Goal: Information Seeking & Learning: Learn about a topic

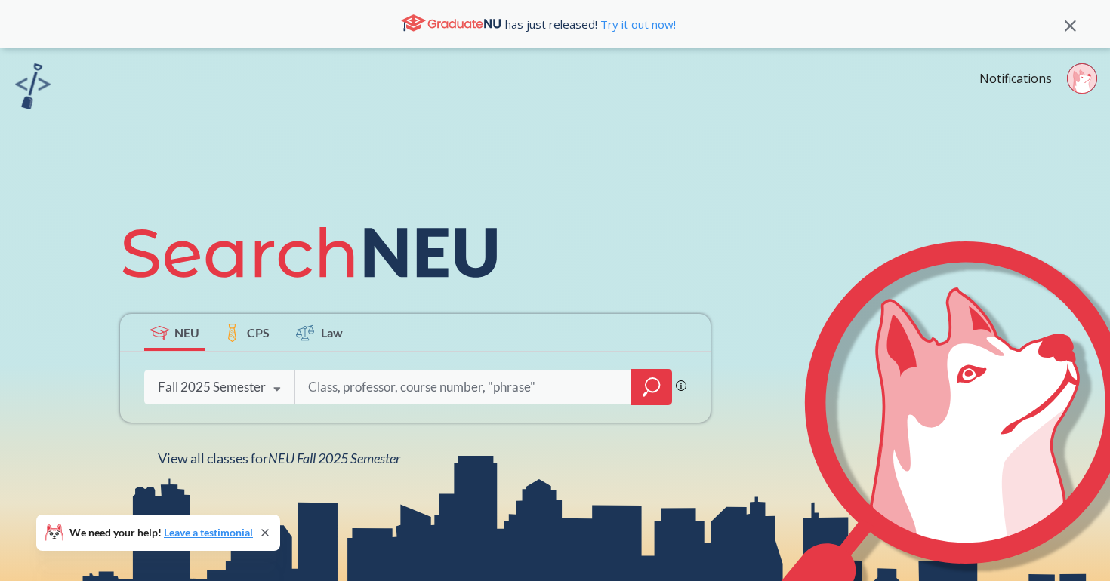
click at [340, 394] on input "search" at bounding box center [463, 387] width 314 height 32
type input "mgsc2301"
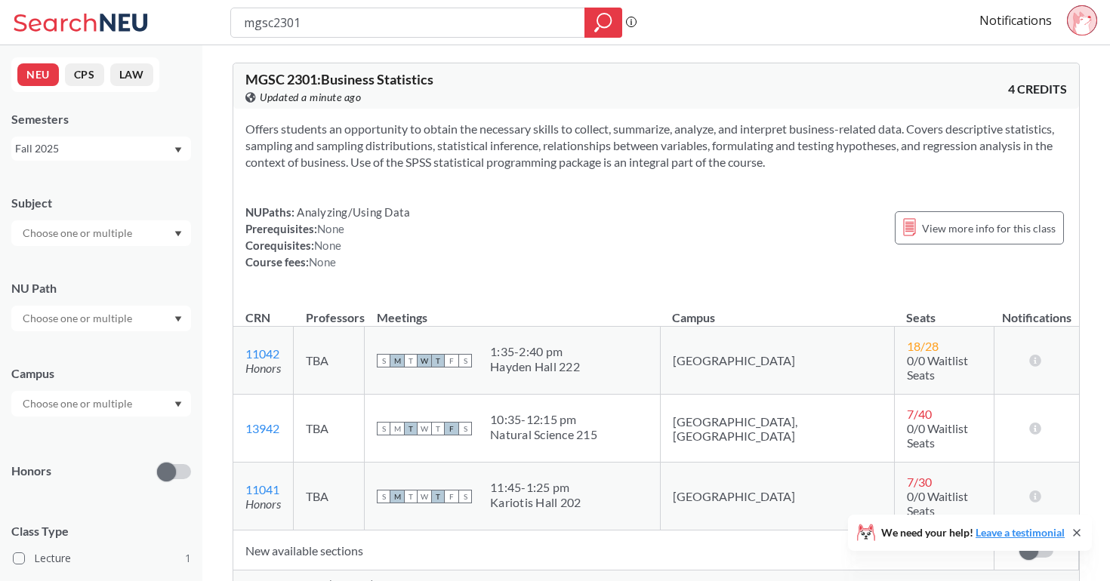
scroll to position [4, 0]
drag, startPoint x: 272, startPoint y: 21, endPoint x: 226, endPoint y: 21, distance: 46.0
click at [226, 21] on div "mgsc2301 Phrase search guarantees the exact search appears in the results. Ex. …" at bounding box center [555, 22] width 1110 height 45
type input "schm2301"
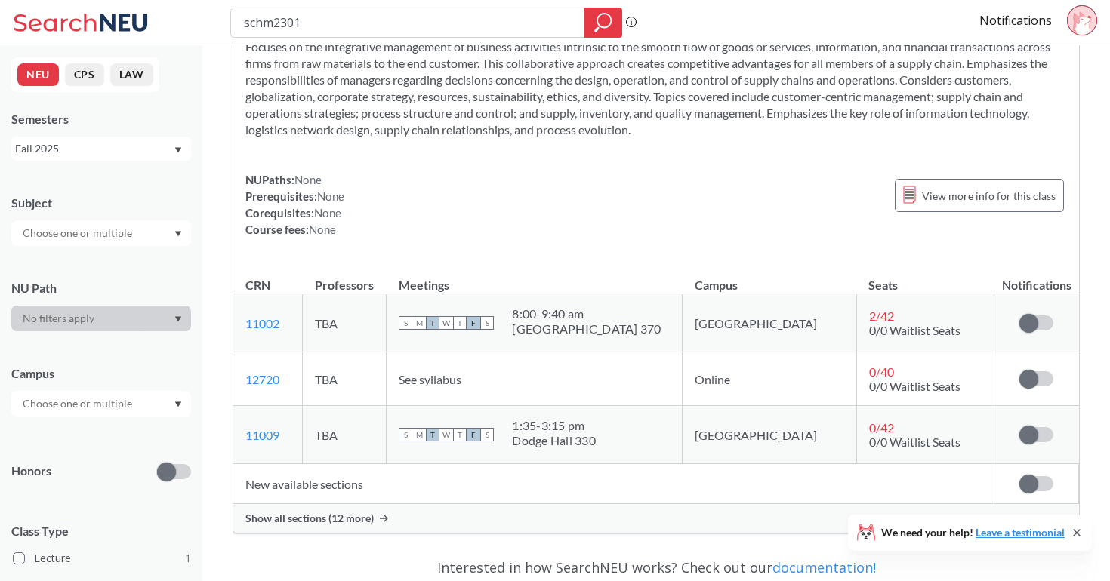
scroll to position [99, 0]
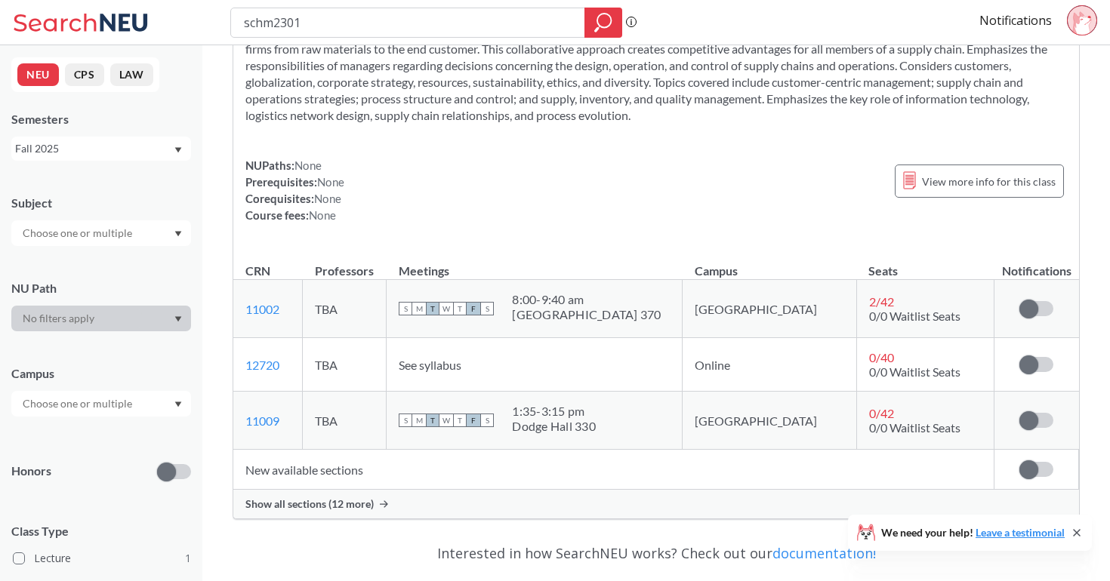
click at [376, 507] on div "Show all sections (12 more)" at bounding box center [655, 504] width 845 height 29
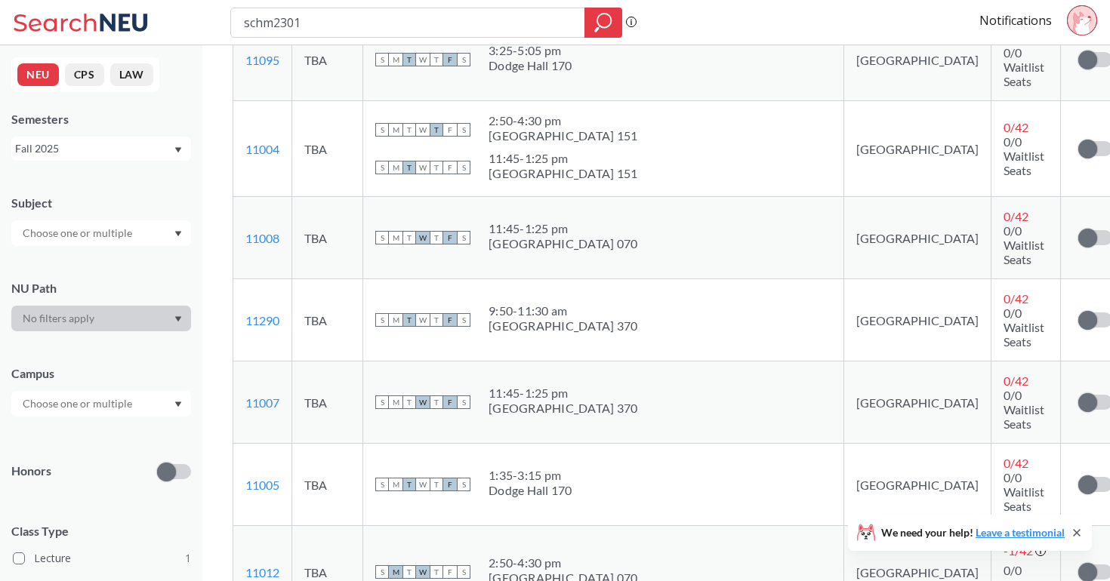
scroll to position [880, 0]
click at [1078, 565] on label at bounding box center [1095, 572] width 34 height 15
click at [1078, 565] on input "checkbox" at bounding box center [1078, 565] width 0 height 0
click at [1035, 546] on icon at bounding box center [1041, 552] width 12 height 12
click at [1083, 20] on icon at bounding box center [1082, 22] width 18 height 23
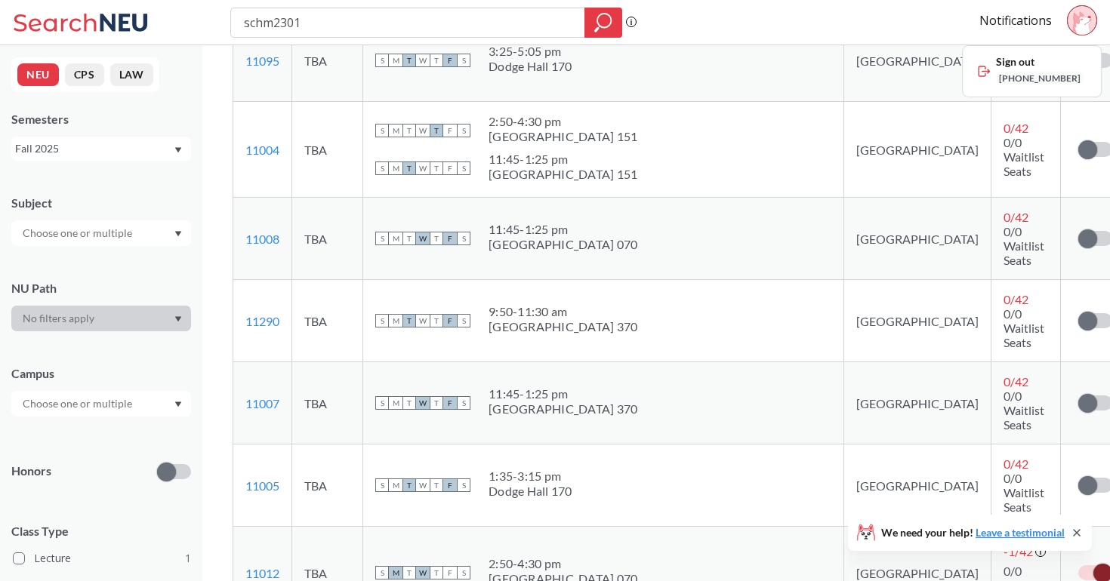
click at [902, 26] on div "schm2301 Phrase search guarantees the exact search appears in the results. Ex. …" at bounding box center [555, 22] width 1110 height 45
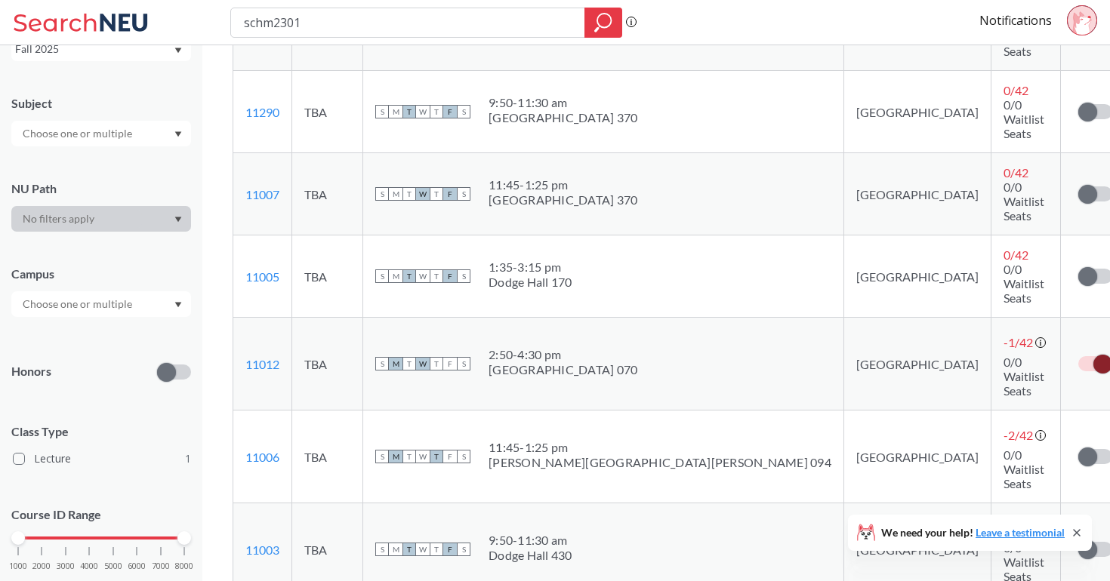
scroll to position [99, 0]
